Goal: Task Accomplishment & Management: Use online tool/utility

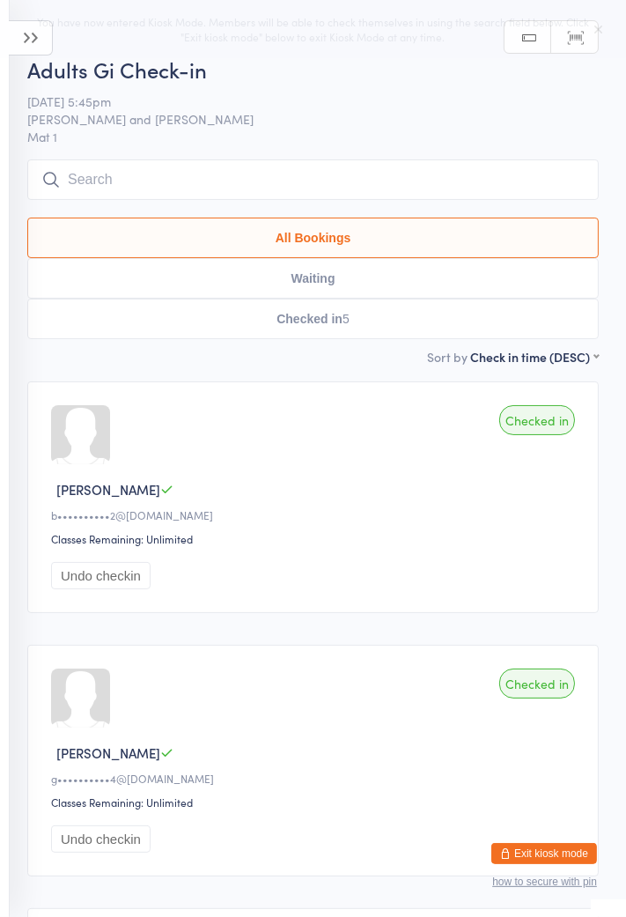
click at [587, 33] on link "Scanner input" at bounding box center [574, 37] width 47 height 33
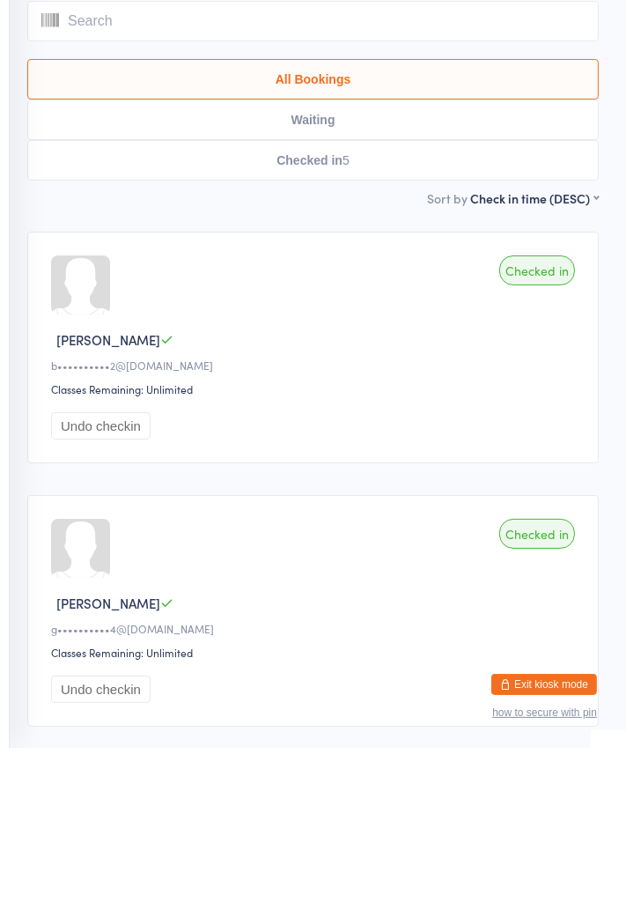
click at [282, 195] on input "search" at bounding box center [312, 190] width 571 height 41
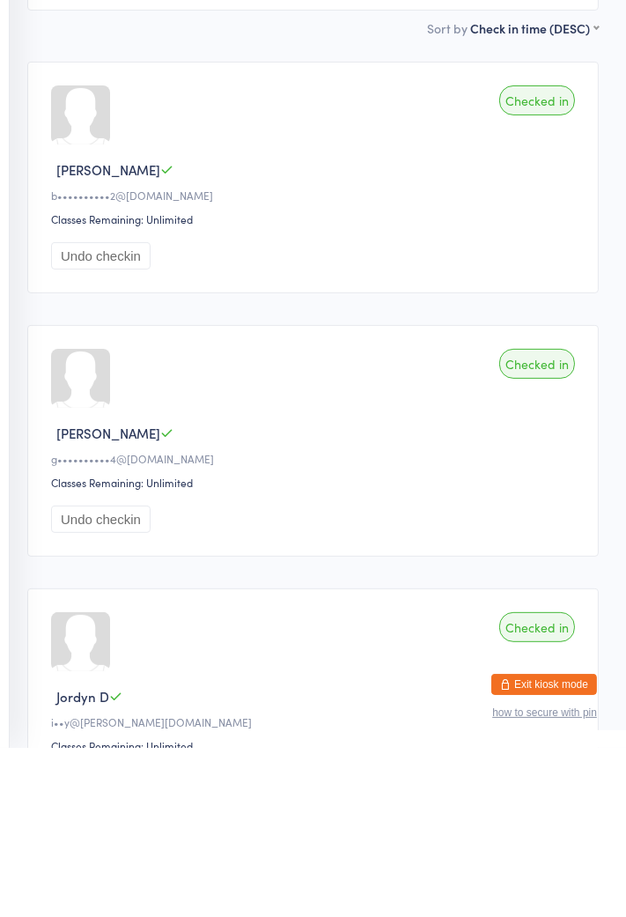
scroll to position [170, 0]
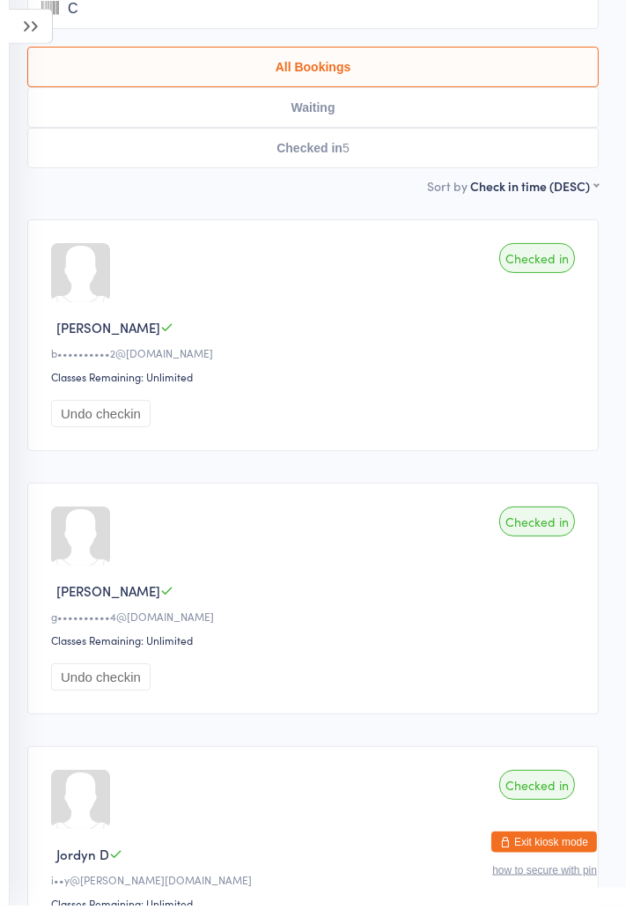
type input "Ch"
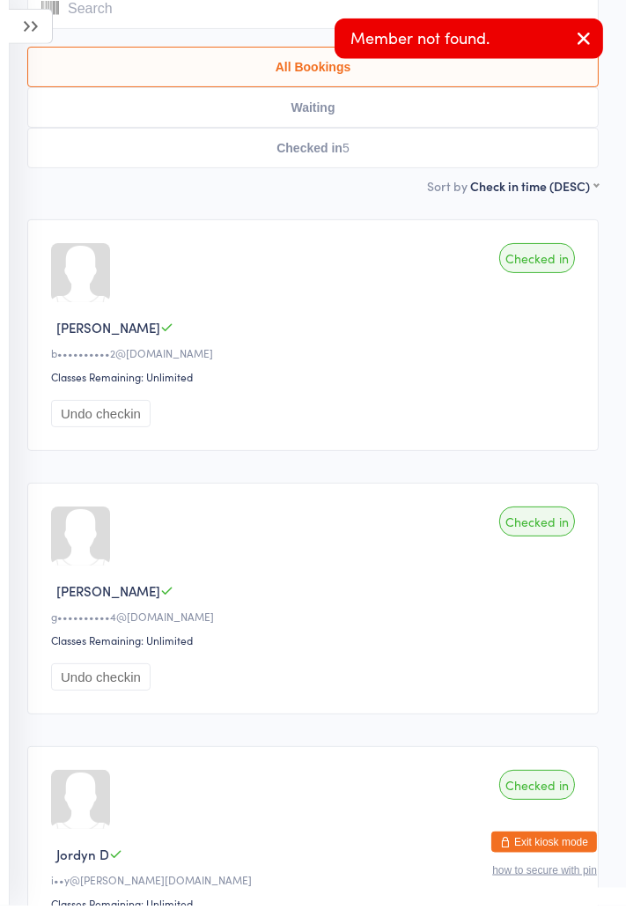
scroll to position [0, 0]
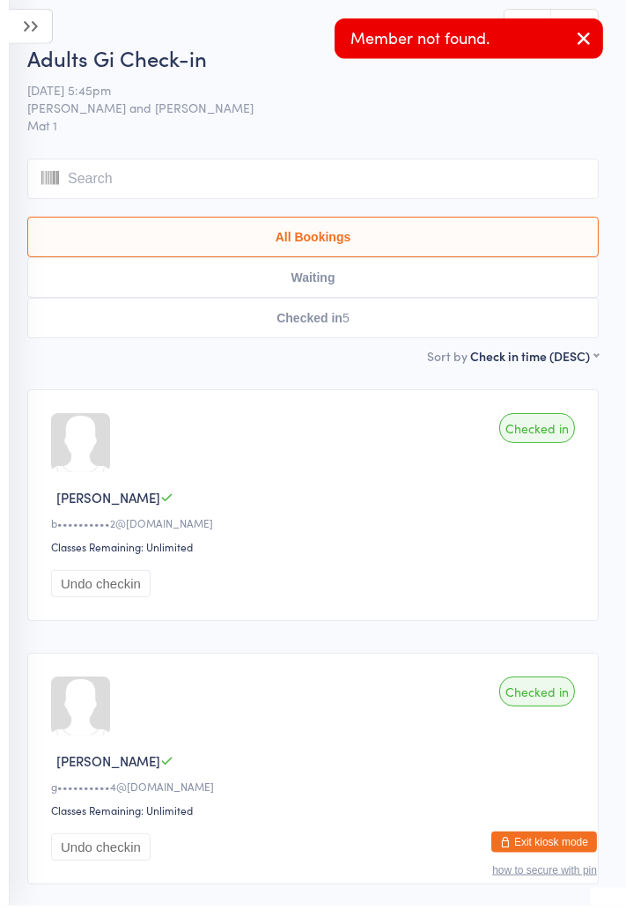
type input "A"
click at [192, 186] on input "search" at bounding box center [312, 190] width 571 height 41
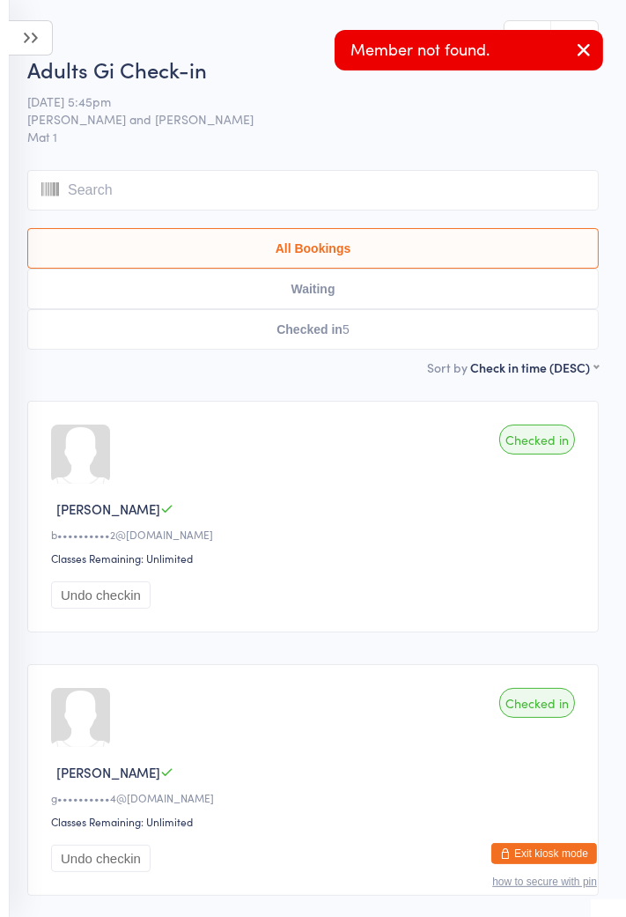
type input "O"
click at [175, 197] on input "search" at bounding box center [312, 190] width 571 height 41
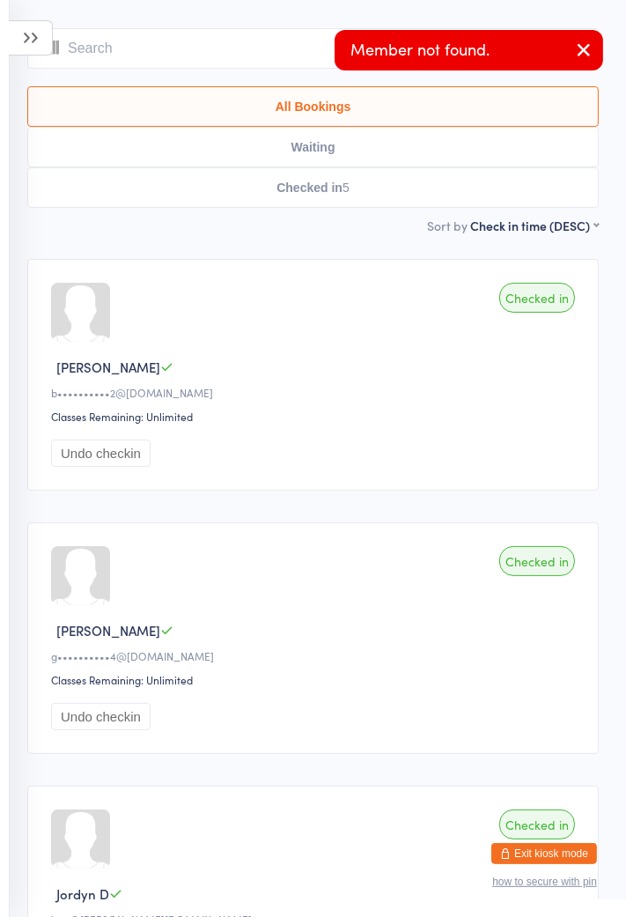
scroll to position [170, 0]
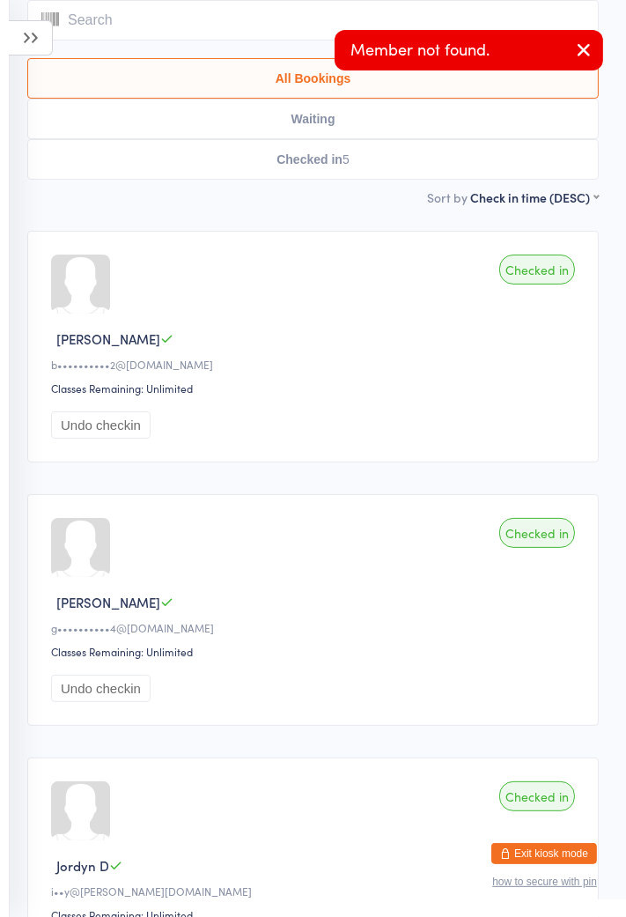
type input "S"
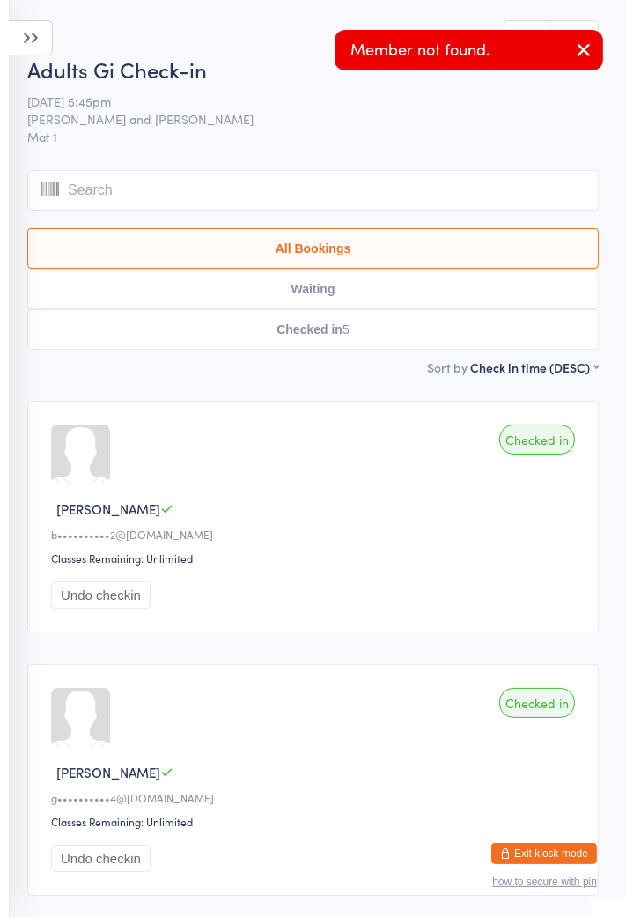
type input "A"
click at [364, 237] on button "All Bookings" at bounding box center [312, 248] width 571 height 41
click at [347, 339] on button "Checked in 5" at bounding box center [312, 329] width 571 height 41
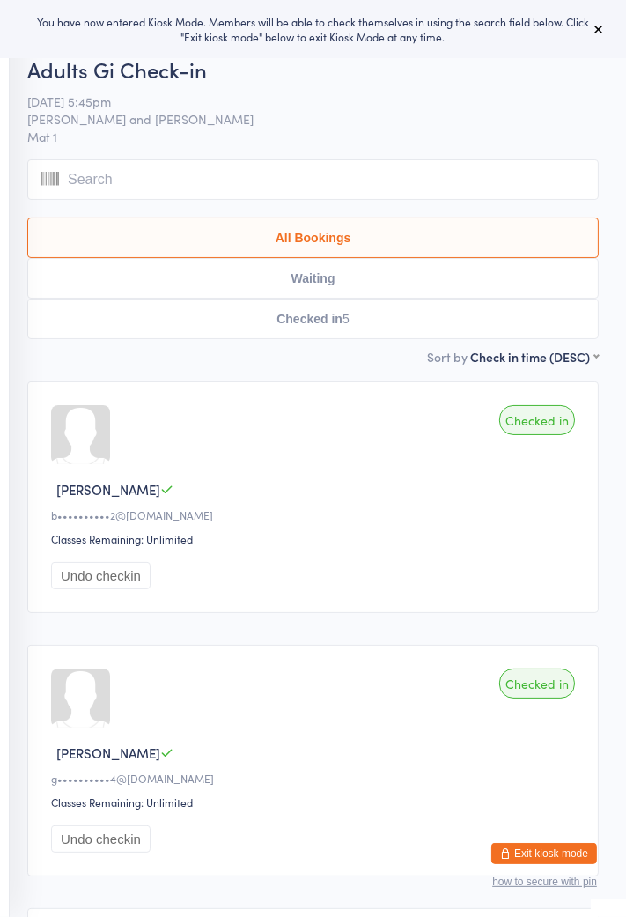
type input "S"
type input "A"
click at [346, 291] on button "Waiting" at bounding box center [312, 278] width 571 height 41
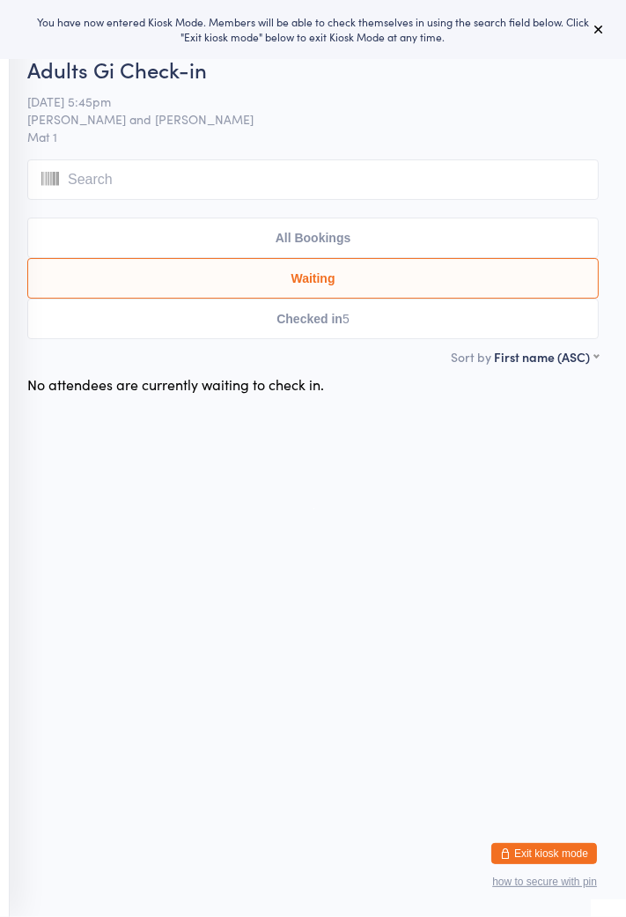
click at [588, 39] on button at bounding box center [598, 28] width 21 height 21
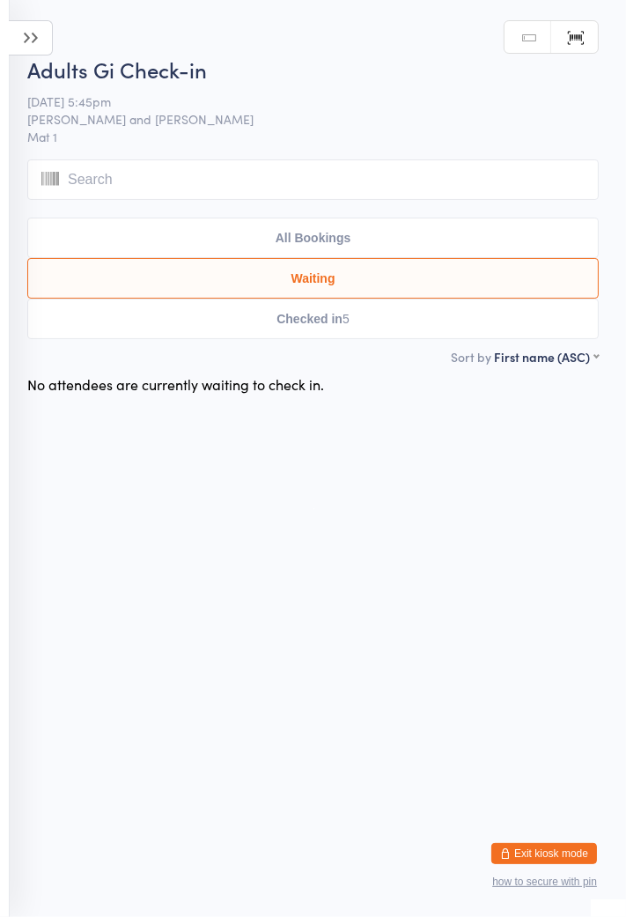
click at [139, 80] on h2 "Adults Gi Check-in" at bounding box center [312, 69] width 571 height 29
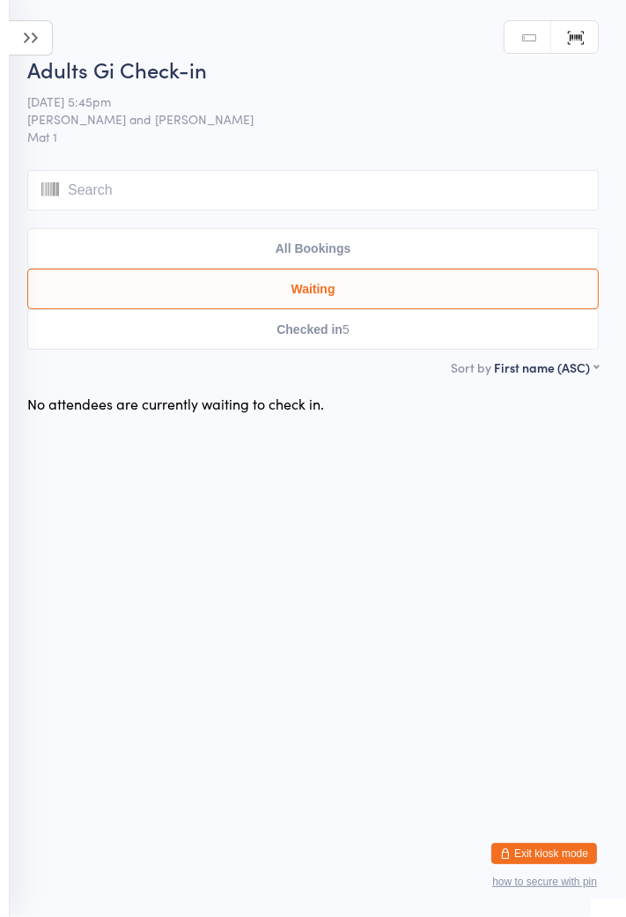
click at [350, 261] on button "All Bookings" at bounding box center [312, 248] width 571 height 41
select select "5"
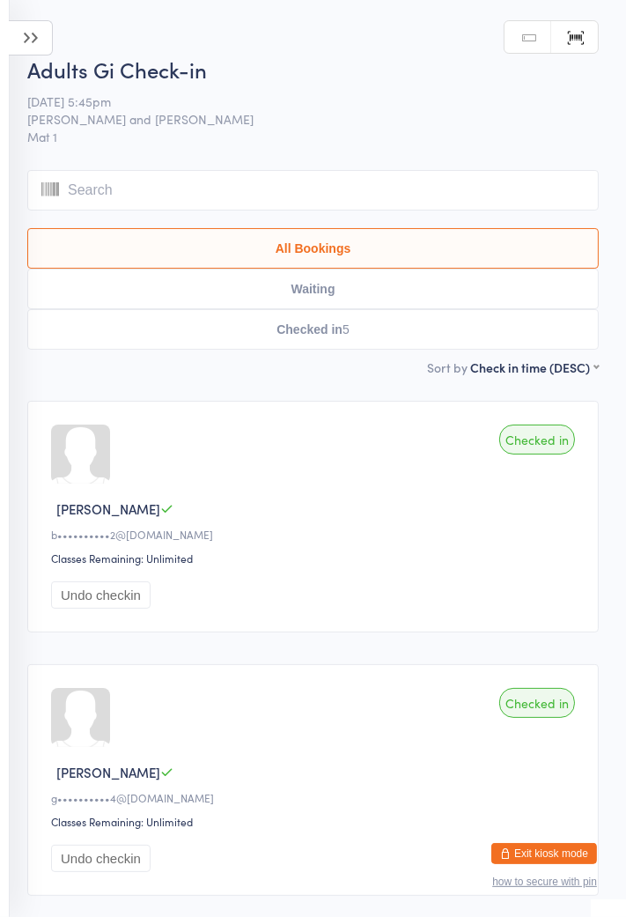
click at [18, 43] on icon at bounding box center [31, 37] width 44 height 35
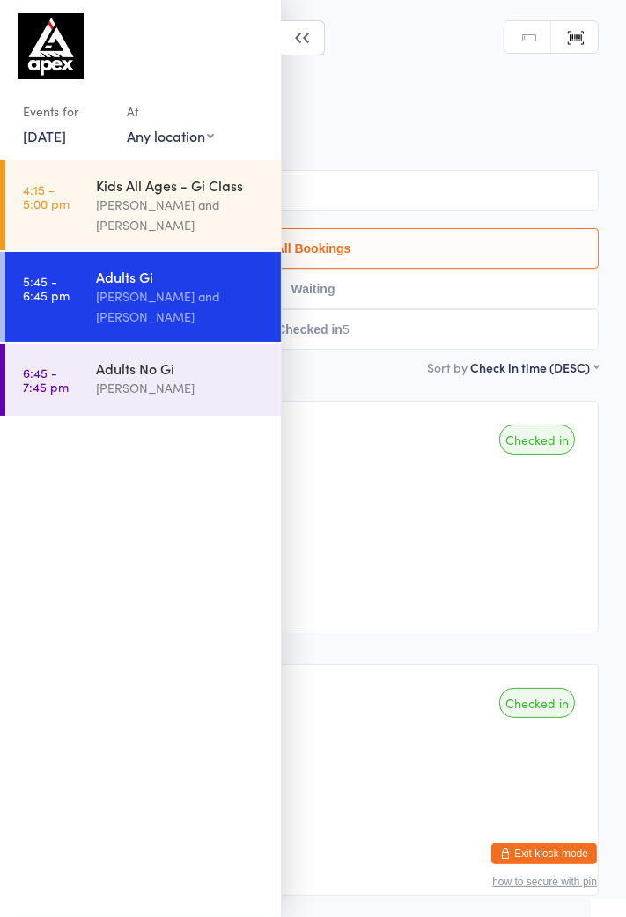
click at [141, 297] on div "[PERSON_NAME] and [PERSON_NAME]" at bounding box center [181, 306] width 170 height 41
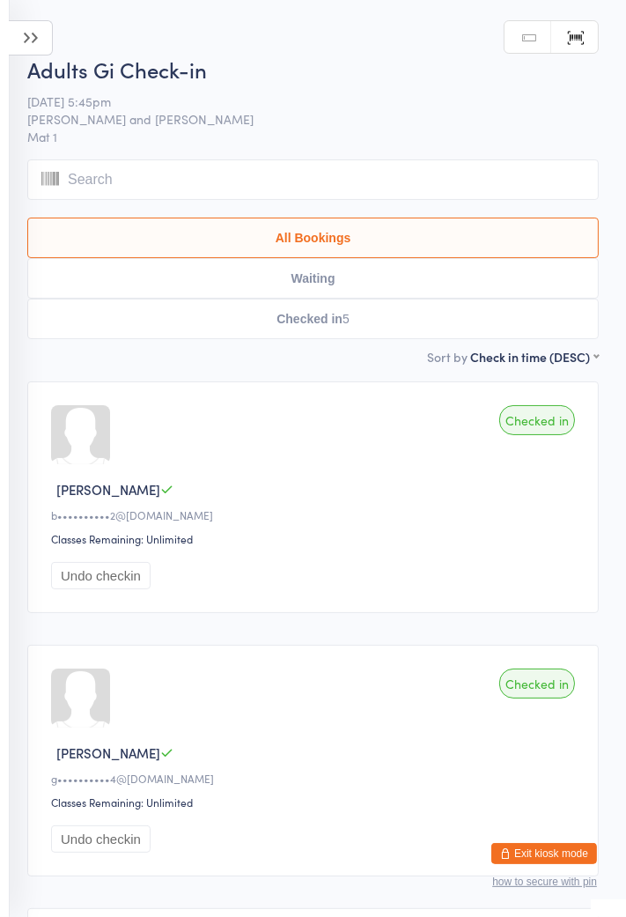
click at [43, 41] on icon at bounding box center [31, 37] width 44 height 35
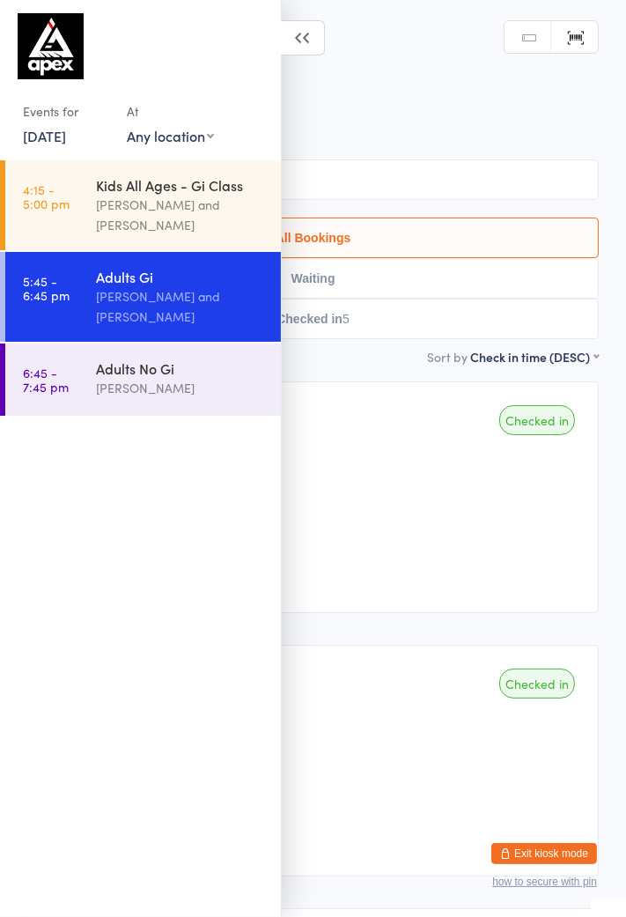
click at [151, 385] on div "[PERSON_NAME]" at bounding box center [181, 388] width 170 height 20
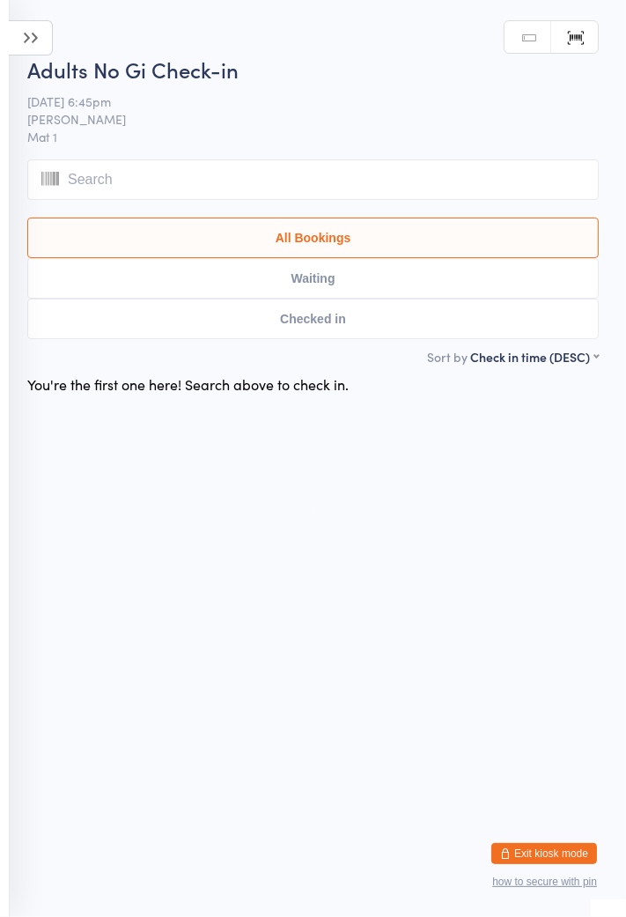
click at [188, 172] on input "search" at bounding box center [312, 179] width 571 height 41
type input "Ch"
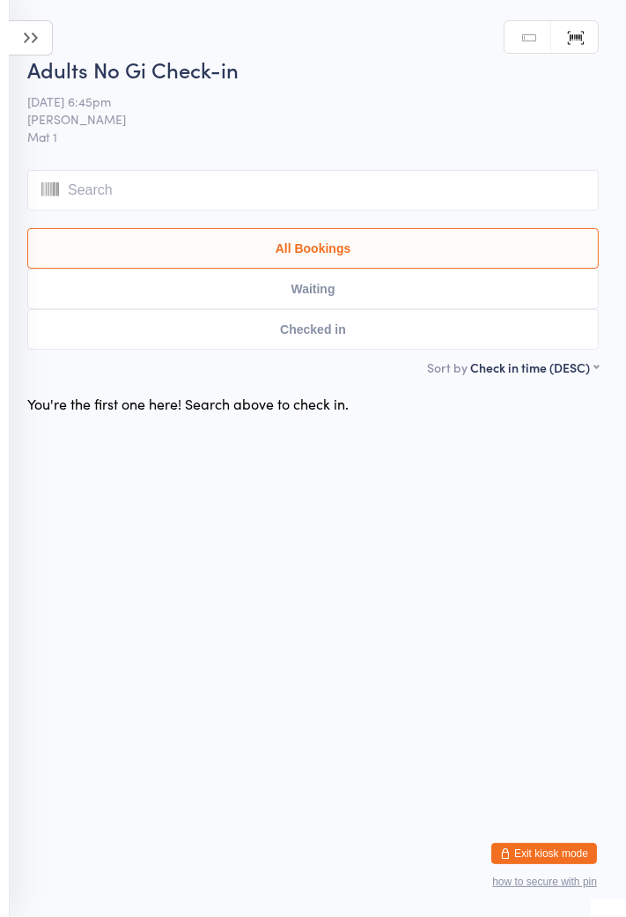
click at [418, 186] on input "search" at bounding box center [312, 190] width 571 height 41
type input "Subin"
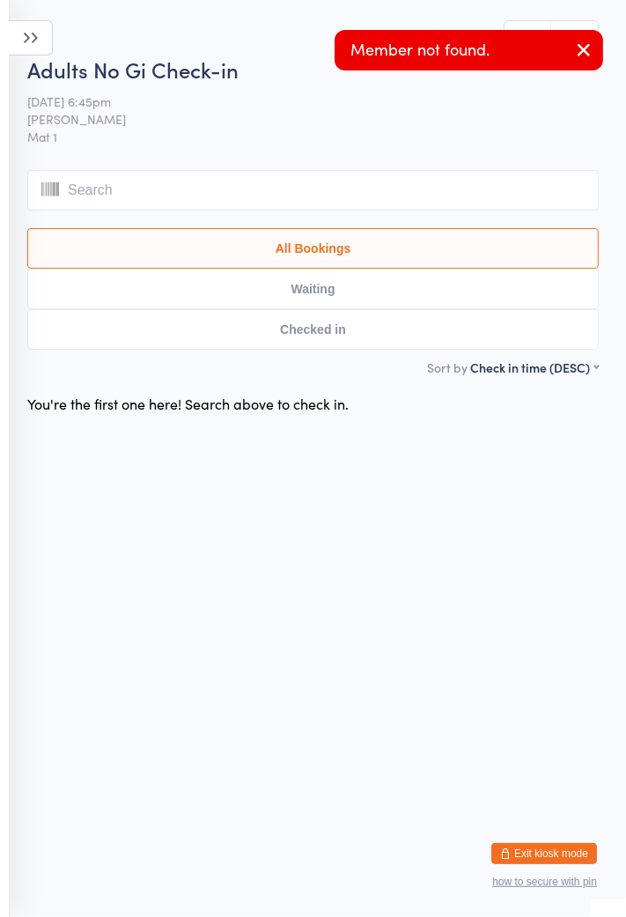
click at [445, 294] on button "Waiting" at bounding box center [312, 289] width 571 height 41
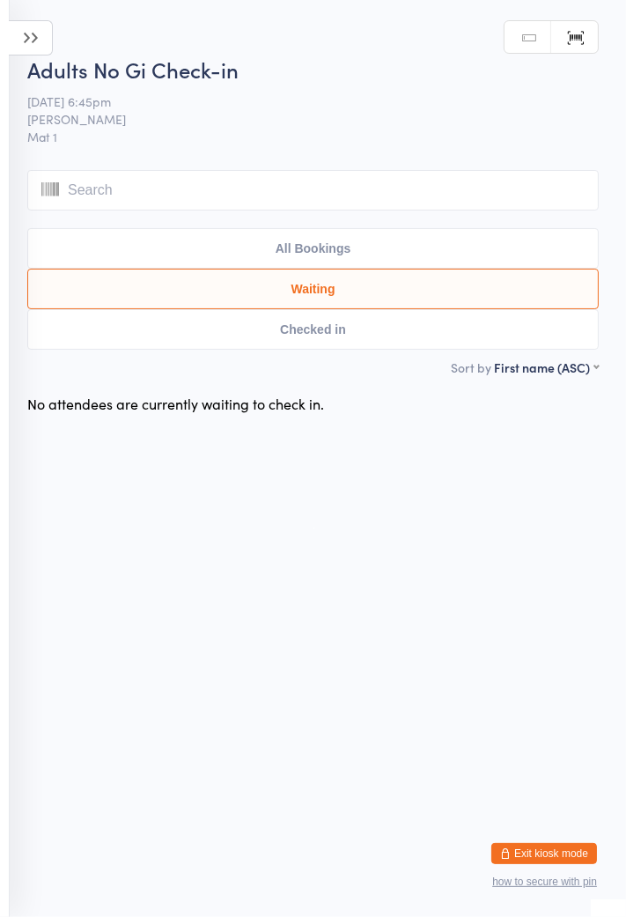
click at [393, 252] on button "All Bookings" at bounding box center [312, 248] width 571 height 41
select select "5"
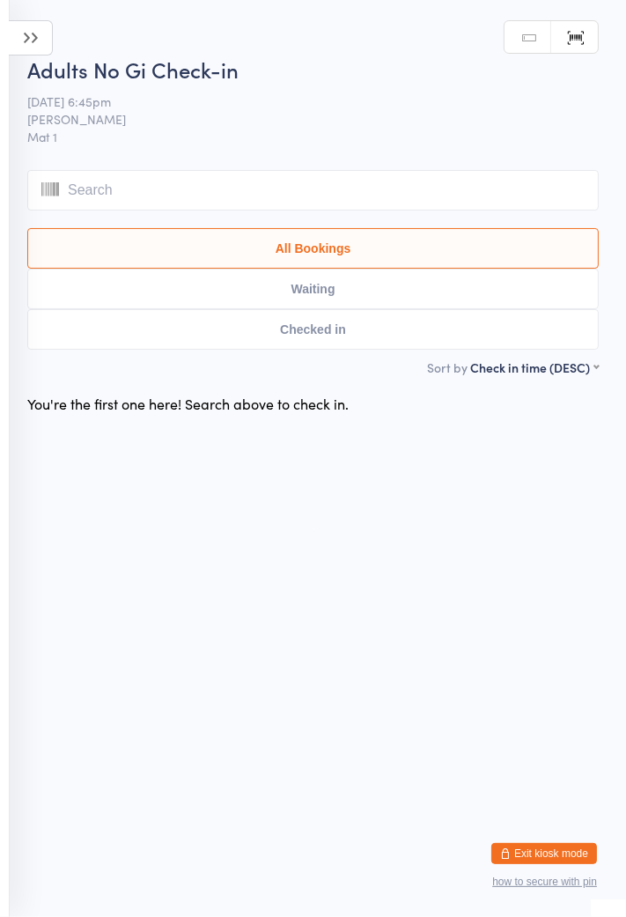
click at [483, 190] on input "search" at bounding box center [312, 190] width 571 height 41
type input "Sub"
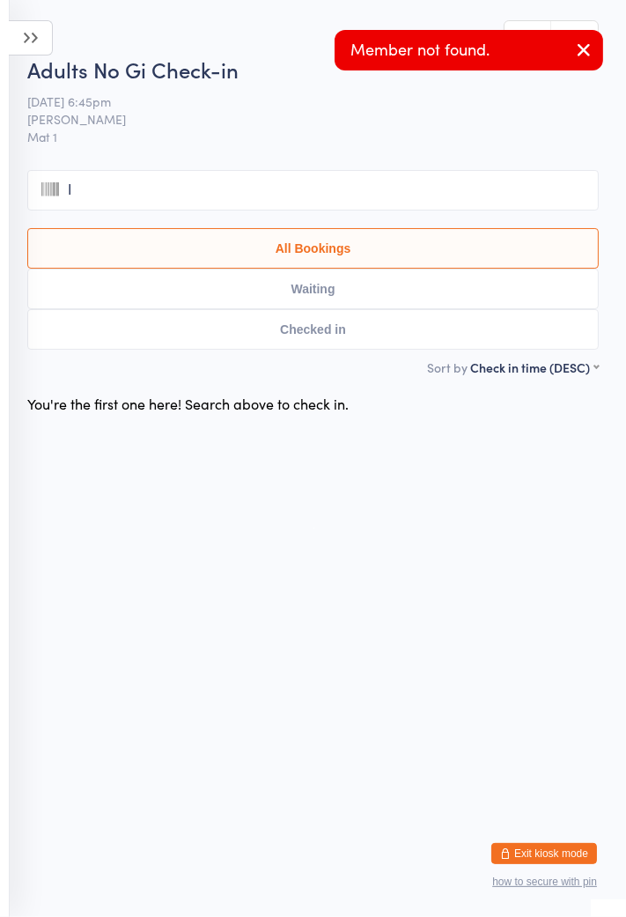
type input "In"
click at [575, 55] on icon "button" at bounding box center [583, 50] width 21 height 22
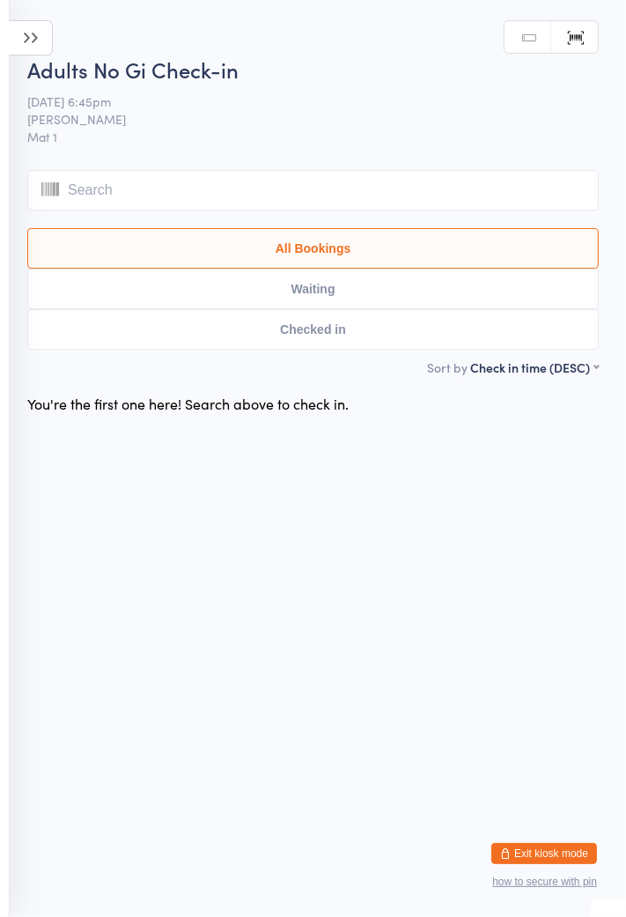
click at [50, 41] on icon at bounding box center [31, 37] width 44 height 35
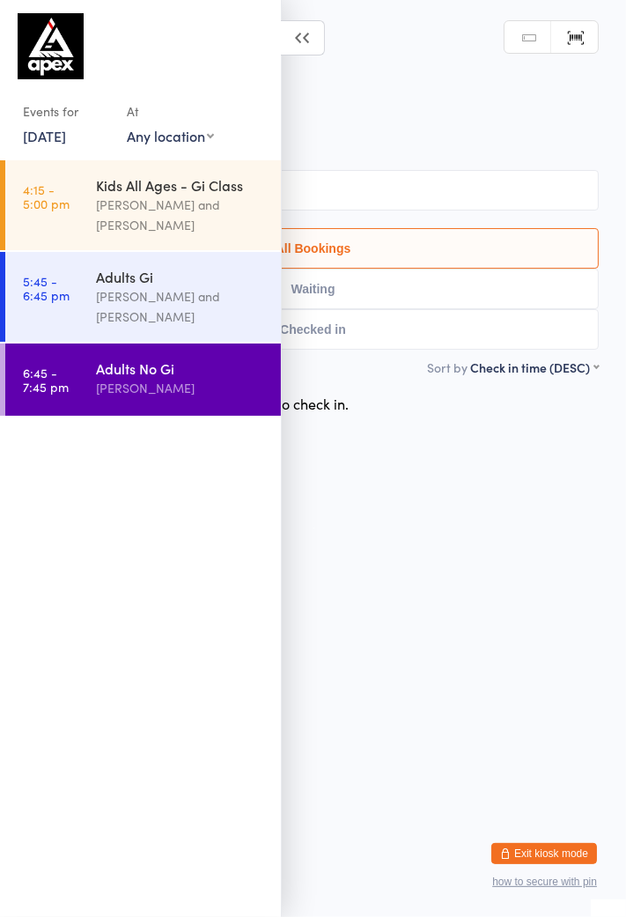
click at [444, 551] on html "You have now entered Kiosk Mode. Members will be able to check themselves in us…" at bounding box center [313, 458] width 626 height 917
click at [517, 46] on link "Manual search" at bounding box center [528, 37] width 47 height 33
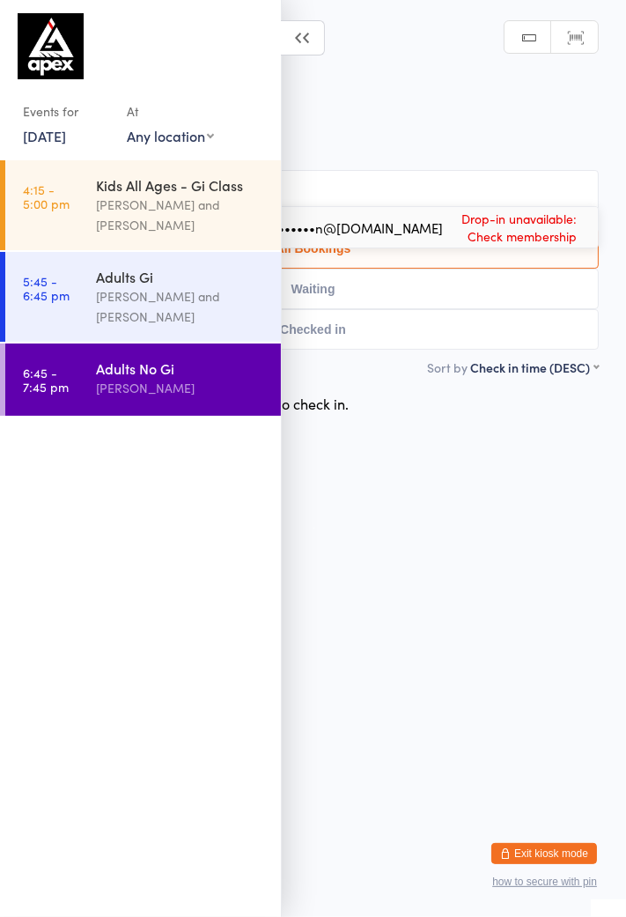
type input "Subin"
click at [307, 33] on icon at bounding box center [303, 37] width 44 height 35
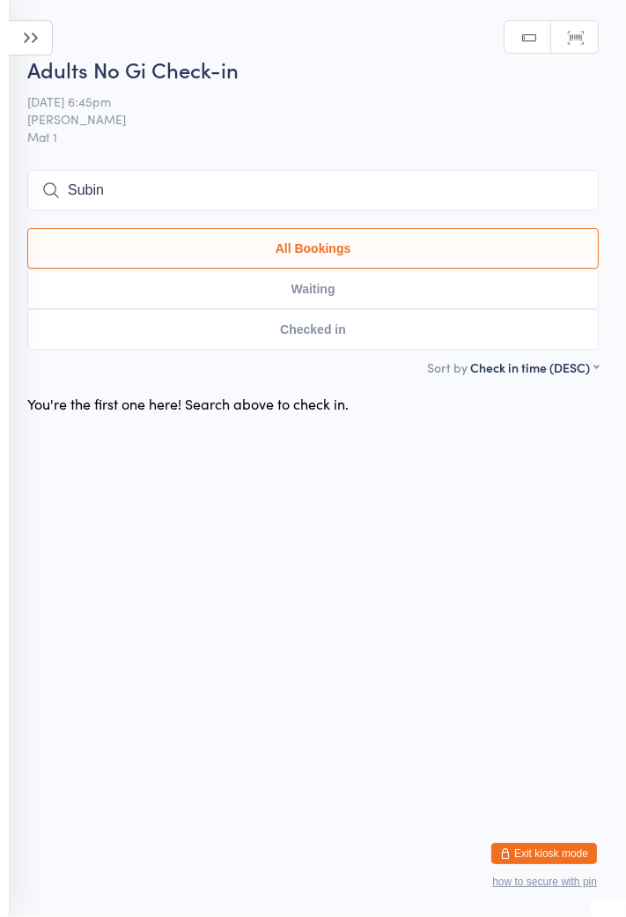
click at [336, 329] on button "Checked in" at bounding box center [312, 329] width 571 height 41
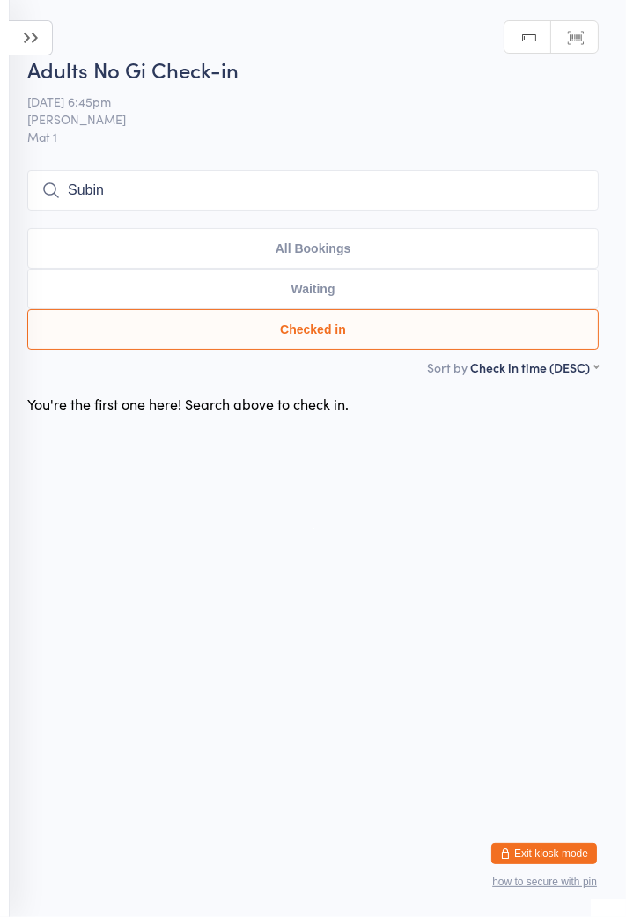
click at [331, 186] on input "Subin" at bounding box center [312, 190] width 571 height 41
click at [573, 190] on input "Subin" at bounding box center [312, 190] width 571 height 41
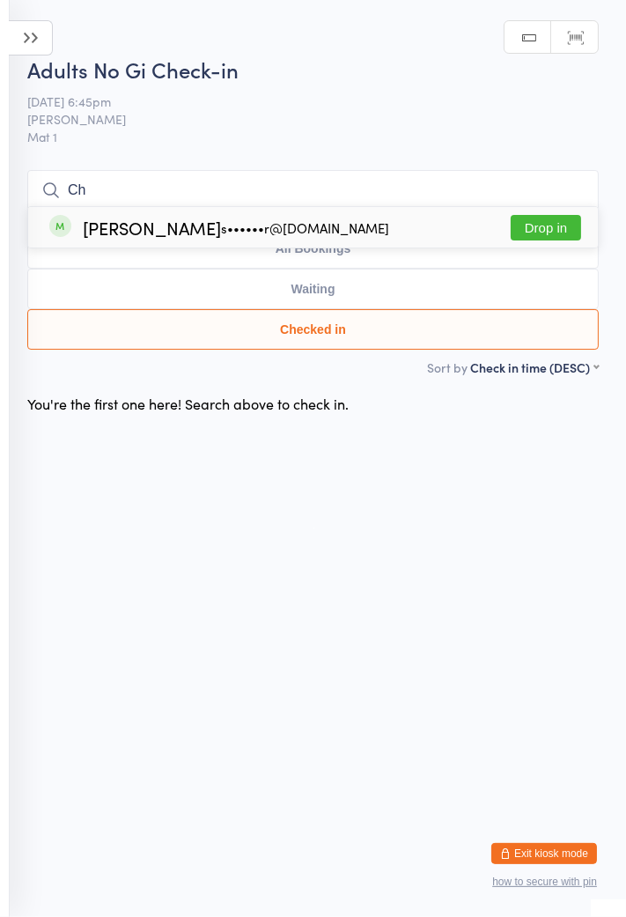
type input "Ch"
click at [223, 225] on div "s••••••r@outlook.com" at bounding box center [305, 228] width 168 height 14
